Goal: Transaction & Acquisition: Purchase product/service

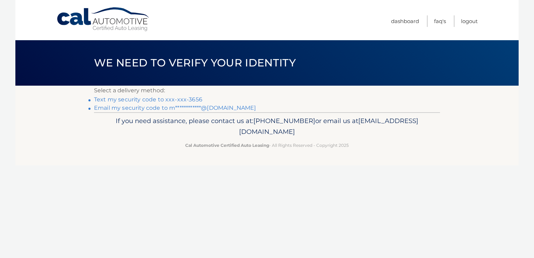
click at [147, 97] on link "Text my security code to xxx-xxx-3656" at bounding box center [148, 99] width 108 height 7
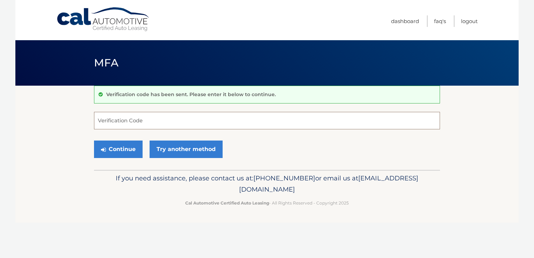
click at [111, 122] on input "Verification Code" at bounding box center [267, 120] width 346 height 17
click at [111, 119] on input "Verification Code" at bounding box center [267, 120] width 346 height 17
type input "9"
type input "454442"
click at [133, 147] on button "Continue" at bounding box center [118, 148] width 49 height 17
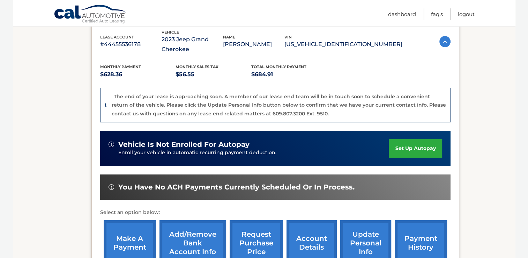
scroll to position [125, 0]
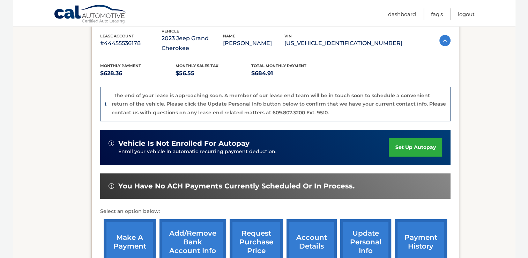
drag, startPoint x: 525, startPoint y: 115, endPoint x: 526, endPoint y: 140, distance: 25.2
click at [526, 132] on html "Cal Automotive Menu Dashboard FAQ's Logout" at bounding box center [264, 4] width 528 height 258
click at [133, 238] on link "make a payment" at bounding box center [130, 242] width 52 height 46
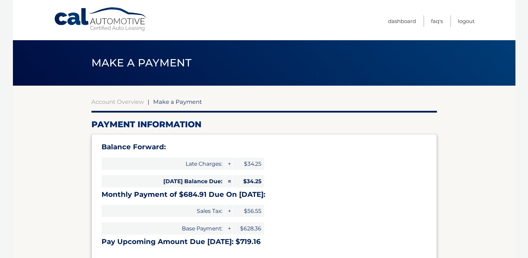
select select "OWNmYWNlZDYtMjdkNi00YjEyLWI1ZmEtN2ZhOGE5NjBlZGFh"
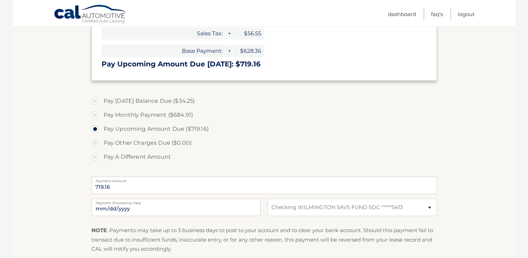
scroll to position [180, 0]
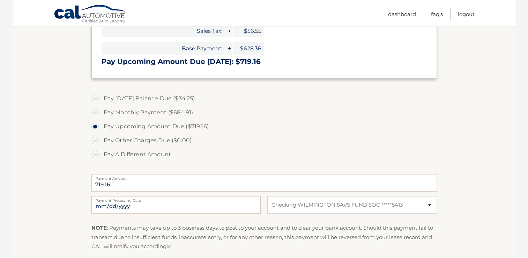
click at [96, 111] on label "Pay Monthly Payment ($684.91)" at bounding box center [264, 112] width 346 height 14
click at [96, 111] on input "Pay Monthly Payment ($684.91)" at bounding box center [97, 110] width 7 height 11
radio input "true"
type input "684.91"
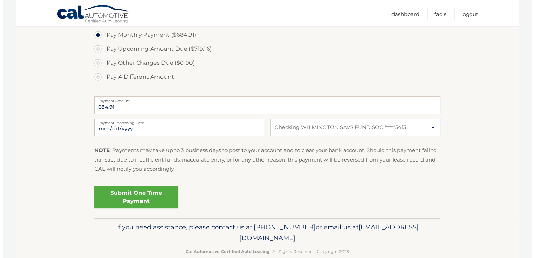
scroll to position [270, 0]
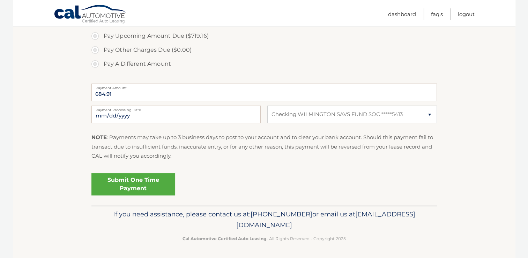
click at [134, 184] on link "Submit One Time Payment" at bounding box center [133, 184] width 84 height 22
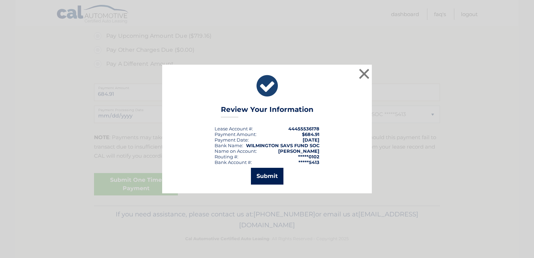
click at [271, 173] on button "Submit" at bounding box center [267, 176] width 32 height 17
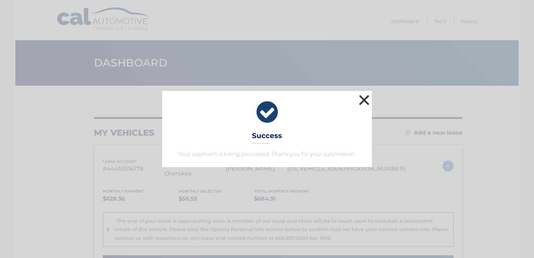
click at [366, 101] on button "×" at bounding box center [364, 100] width 14 height 14
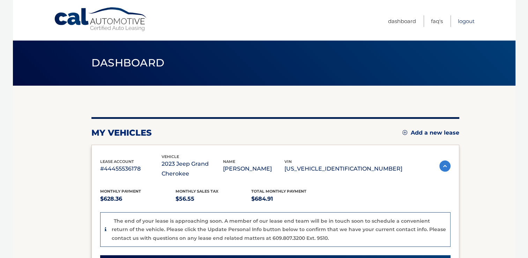
click at [467, 21] on link "Logout" at bounding box center [466, 21] width 17 height 12
